Goal: Task Accomplishment & Management: Manage account settings

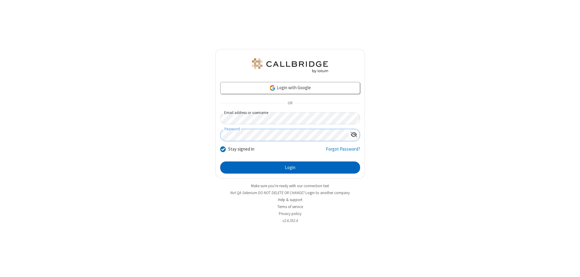
click at [290, 167] on button "Login" at bounding box center [290, 167] width 140 height 12
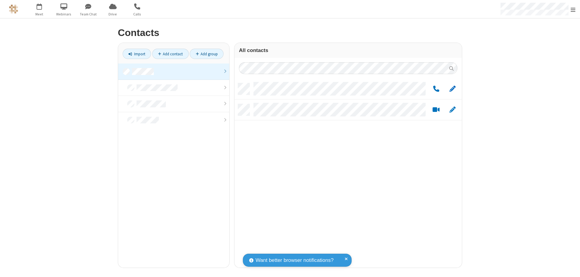
click at [452, 88] on span "Edit" at bounding box center [452, 89] width 6 height 8
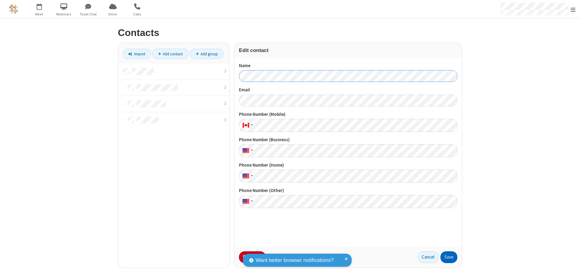
click at [449, 257] on button "Save" at bounding box center [448, 257] width 17 height 12
